Goal: Task Accomplishment & Management: Manage account settings

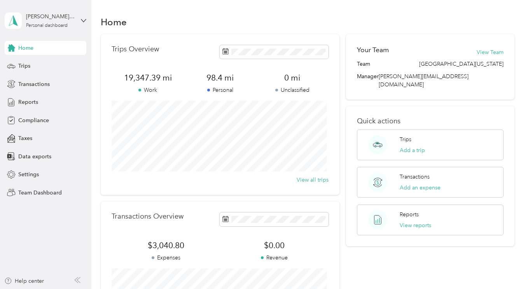
click at [59, 20] on div "[PERSON_NAME][GEOGRAPHIC_DATA]" at bounding box center [50, 16] width 49 height 8
click at [37, 66] on div "Team dashboard" at bounding box center [108, 64] width 197 height 14
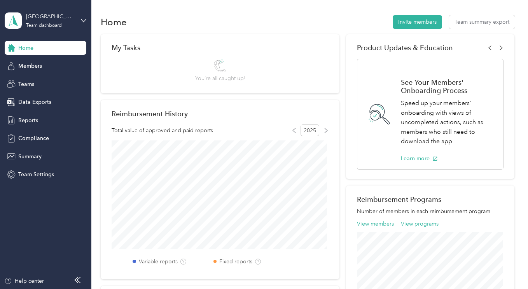
click at [26, 65] on span "Members" at bounding box center [30, 66] width 24 height 8
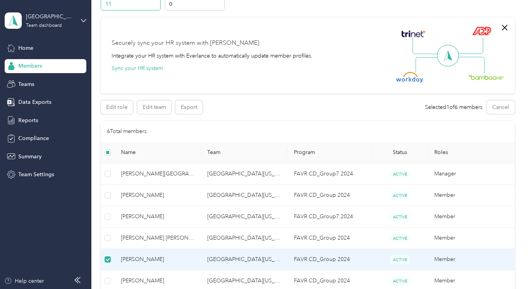
scroll to position [18, 0]
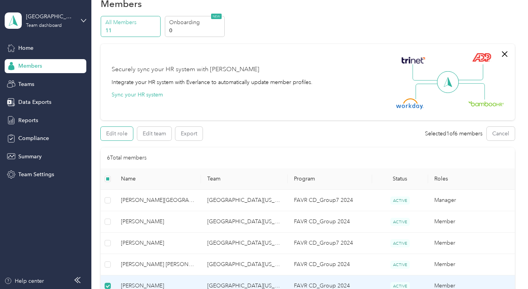
click at [120, 134] on button "Edit role" at bounding box center [117, 134] width 32 height 14
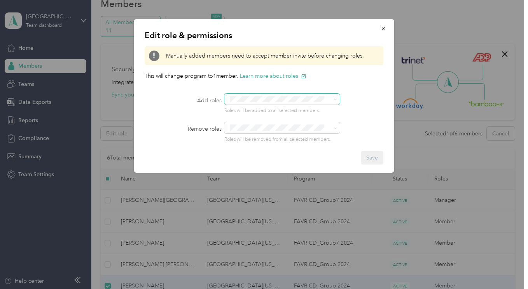
click at [336, 97] on span at bounding box center [334, 99] width 3 height 7
click at [362, 96] on div at bounding box center [293, 99] width 139 height 11
click at [360, 114] on div "Edit role & permissions Manually added members need to accept member invite bef…" at bounding box center [264, 96] width 260 height 154
click at [386, 29] on button "button" at bounding box center [383, 29] width 16 height 14
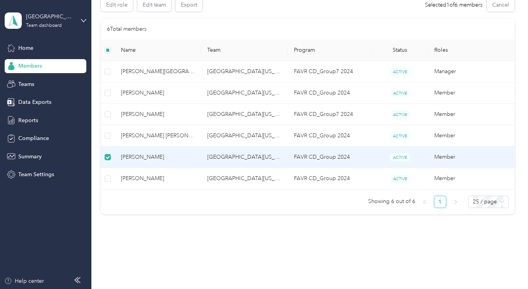
scroll to position [159, 0]
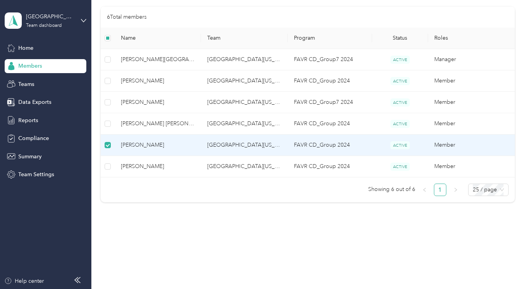
click at [147, 145] on span "[PERSON_NAME]" at bounding box center [158, 145] width 74 height 9
click at [144, 144] on span "[PERSON_NAME]" at bounding box center [158, 145] width 74 height 9
click at [131, 143] on span "[PERSON_NAME]" at bounding box center [158, 145] width 74 height 9
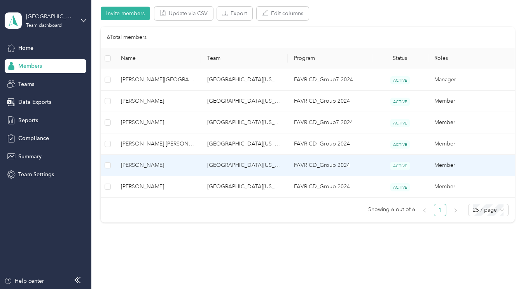
scroll to position [180, 0]
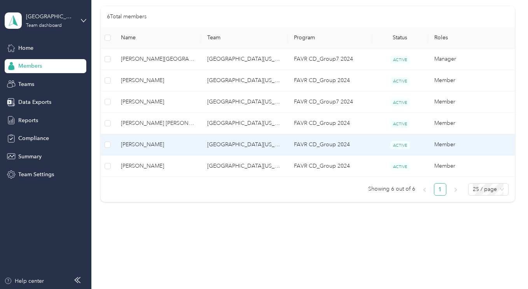
click at [134, 145] on span "[PERSON_NAME]" at bounding box center [158, 144] width 74 height 9
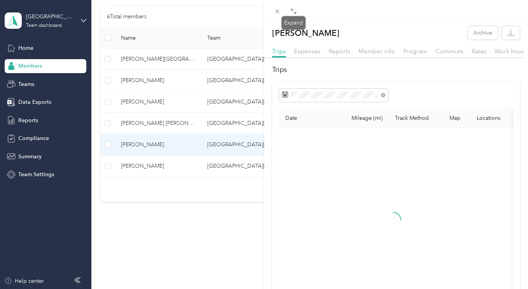
click at [291, 10] on icon at bounding box center [292, 10] width 2 height 2
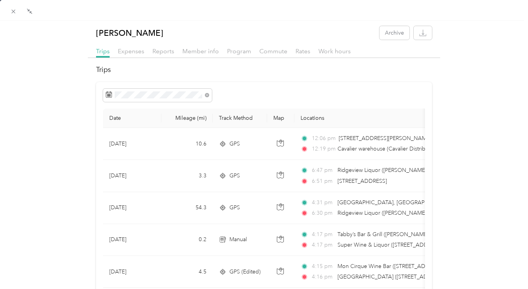
click at [188, 52] on span "Member info" at bounding box center [200, 50] width 37 height 7
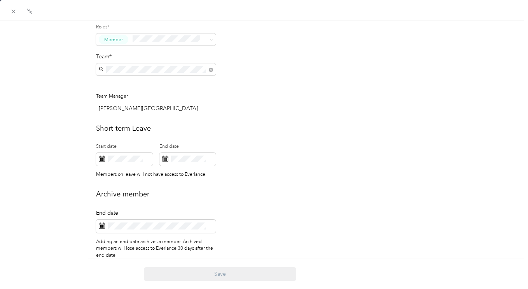
scroll to position [270, 0]
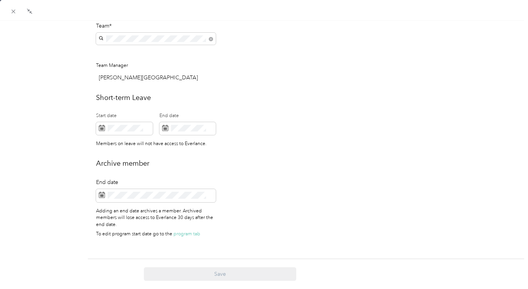
click at [101, 192] on icon at bounding box center [102, 195] width 6 height 6
click at [101, 194] on rect at bounding box center [101, 194] width 1 height 1
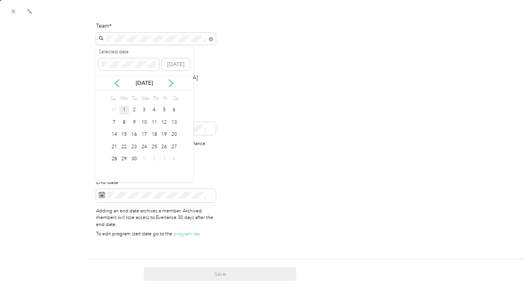
click at [124, 113] on div "1" at bounding box center [124, 110] width 10 height 10
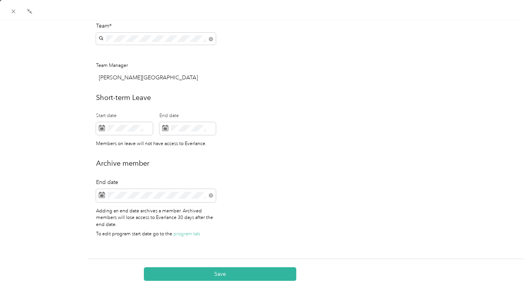
click at [193, 276] on button "Save" at bounding box center [220, 274] width 152 height 14
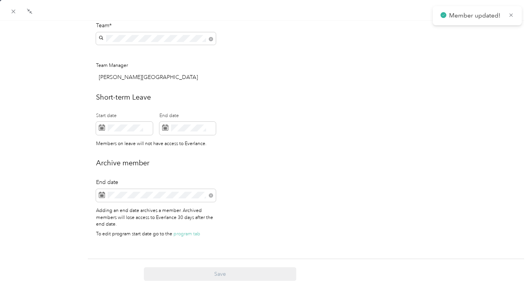
scroll to position [158, 0]
click at [511, 16] on icon at bounding box center [510, 14] width 3 height 3
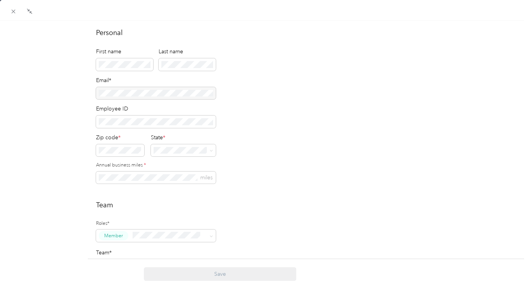
scroll to position [0, 0]
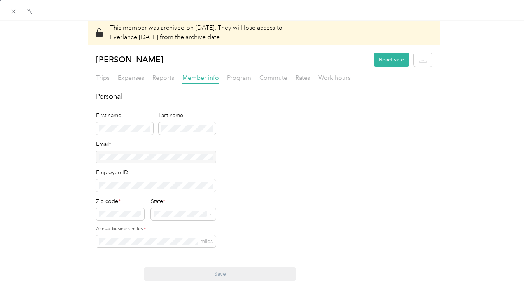
click at [16, 10] on icon at bounding box center [13, 11] width 7 height 7
